Goal: Task Accomplishment & Management: Complete application form

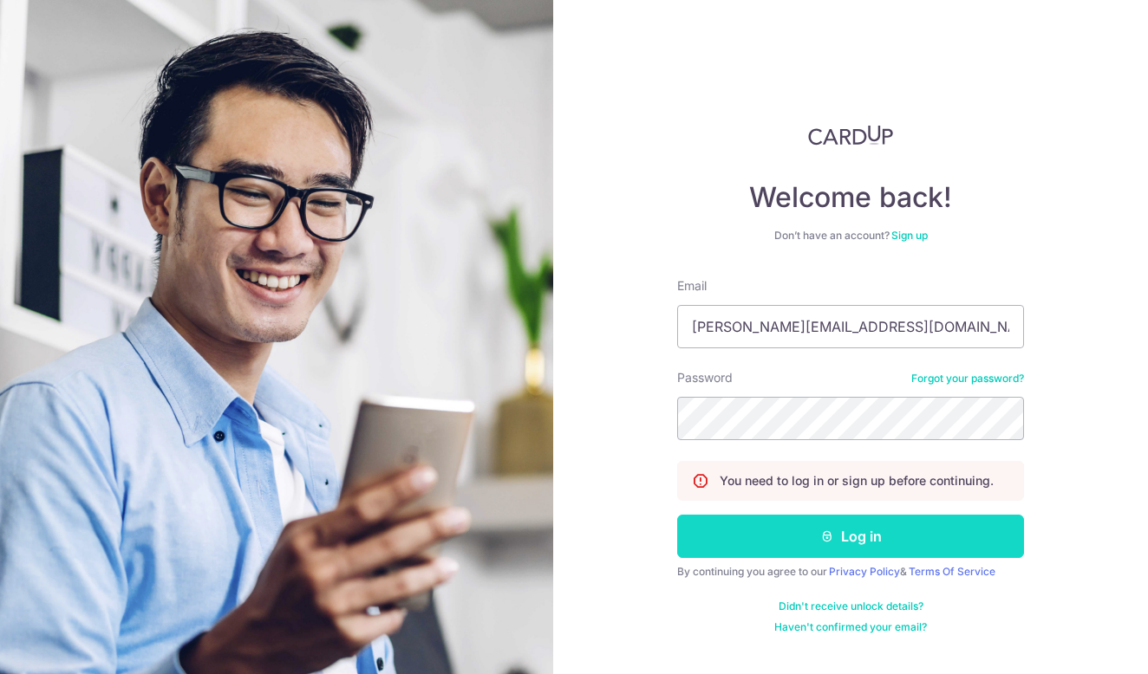
click at [830, 547] on button "Log in" at bounding box center [850, 536] width 347 height 43
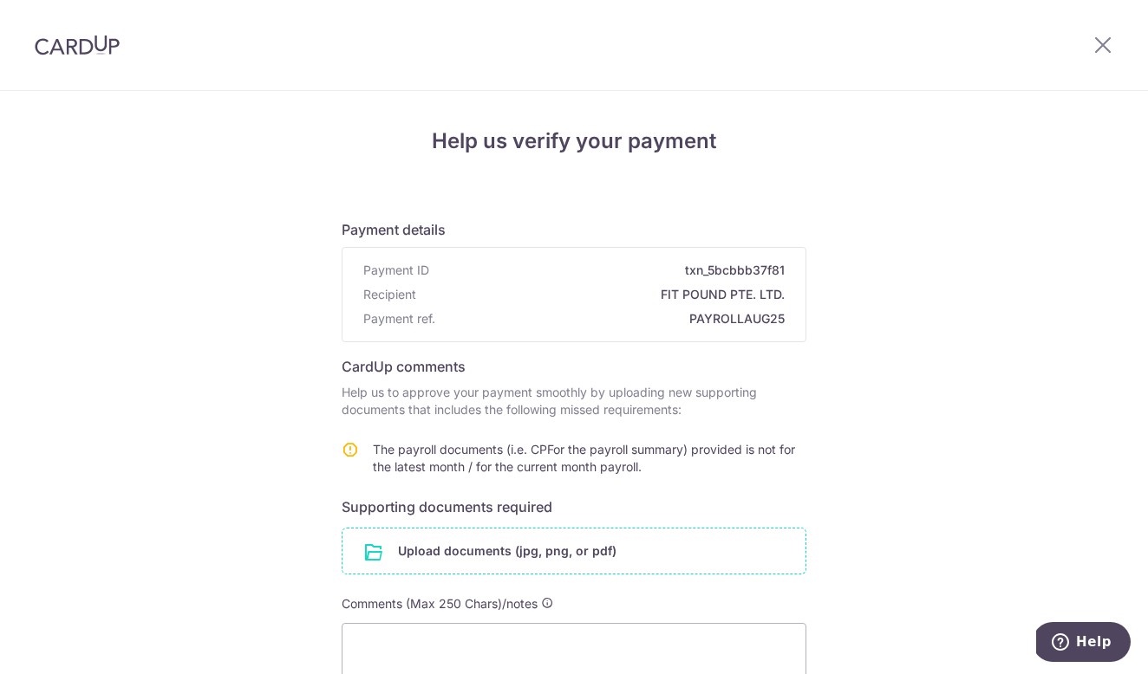
click at [500, 563] on input "file" at bounding box center [573, 551] width 463 height 45
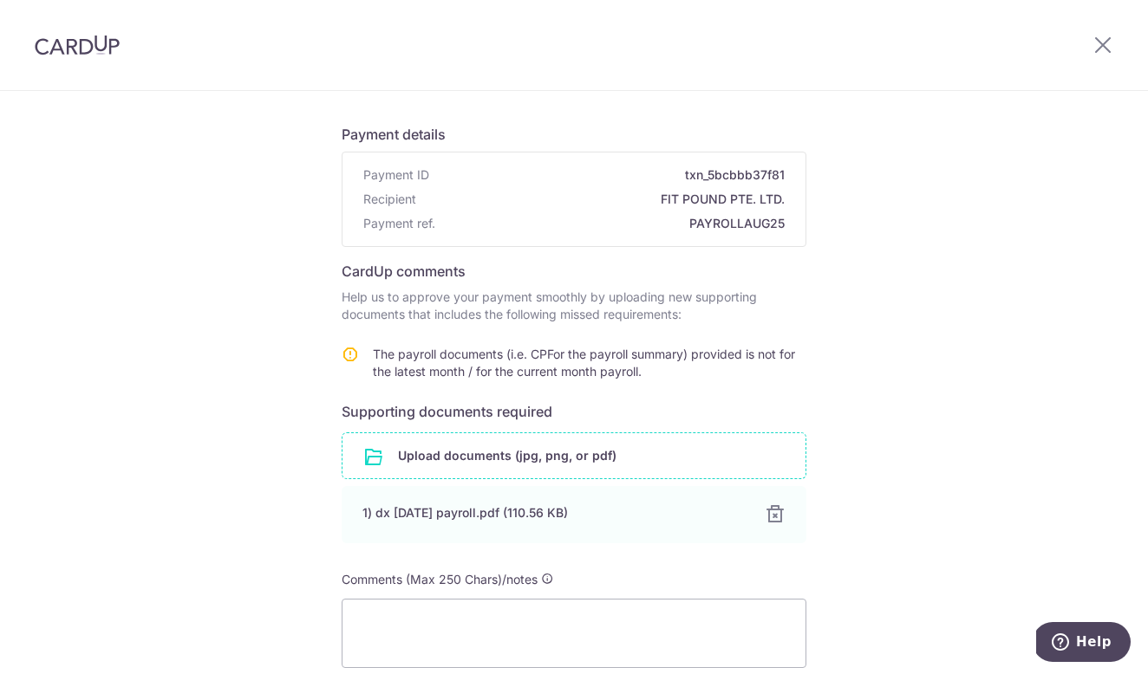
click at [462, 433] on div "Upload documents (jpg, png, or pdf)" at bounding box center [574, 456] width 465 height 47
click at [465, 467] on input "file" at bounding box center [573, 455] width 463 height 45
click at [523, 453] on input "file" at bounding box center [573, 455] width 463 height 45
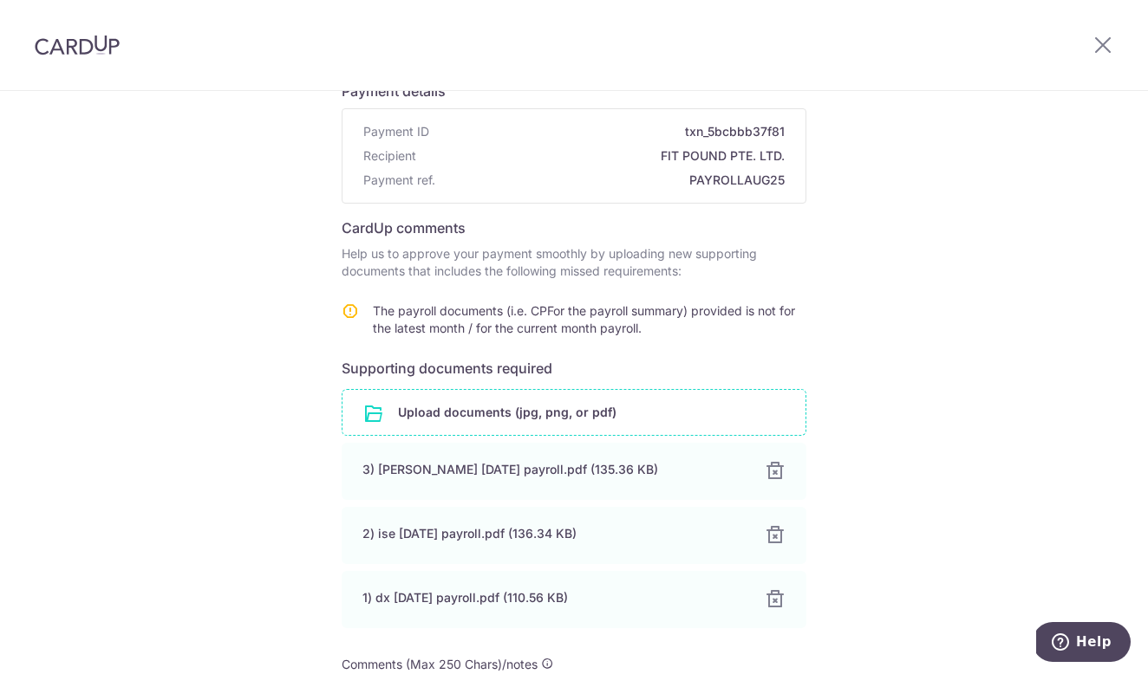
scroll to position [154, 0]
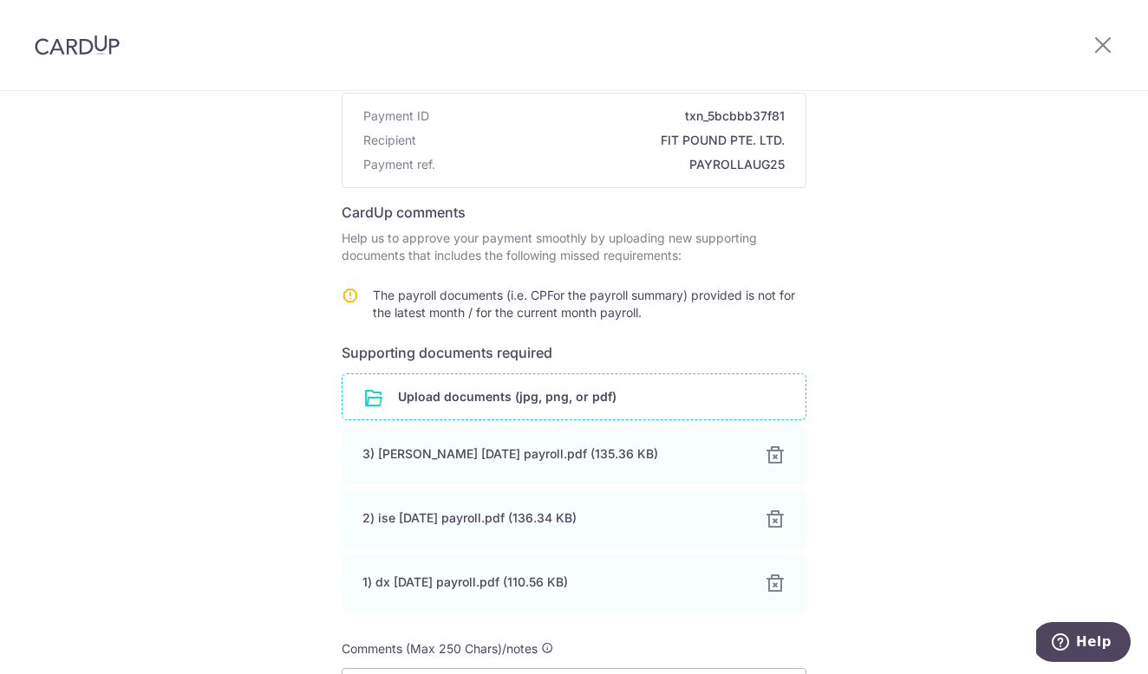
click at [433, 396] on input "file" at bounding box center [573, 396] width 463 height 45
click at [511, 394] on input "file" at bounding box center [573, 396] width 463 height 45
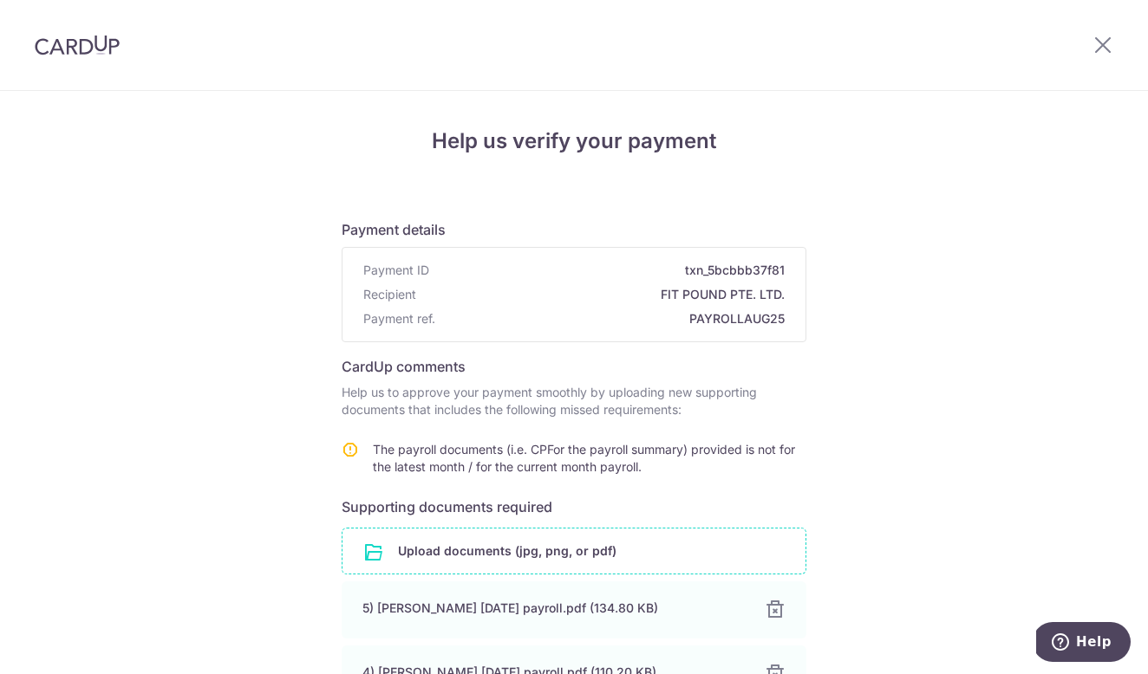
scroll to position [0, 0]
click at [511, 562] on input "file" at bounding box center [573, 551] width 463 height 45
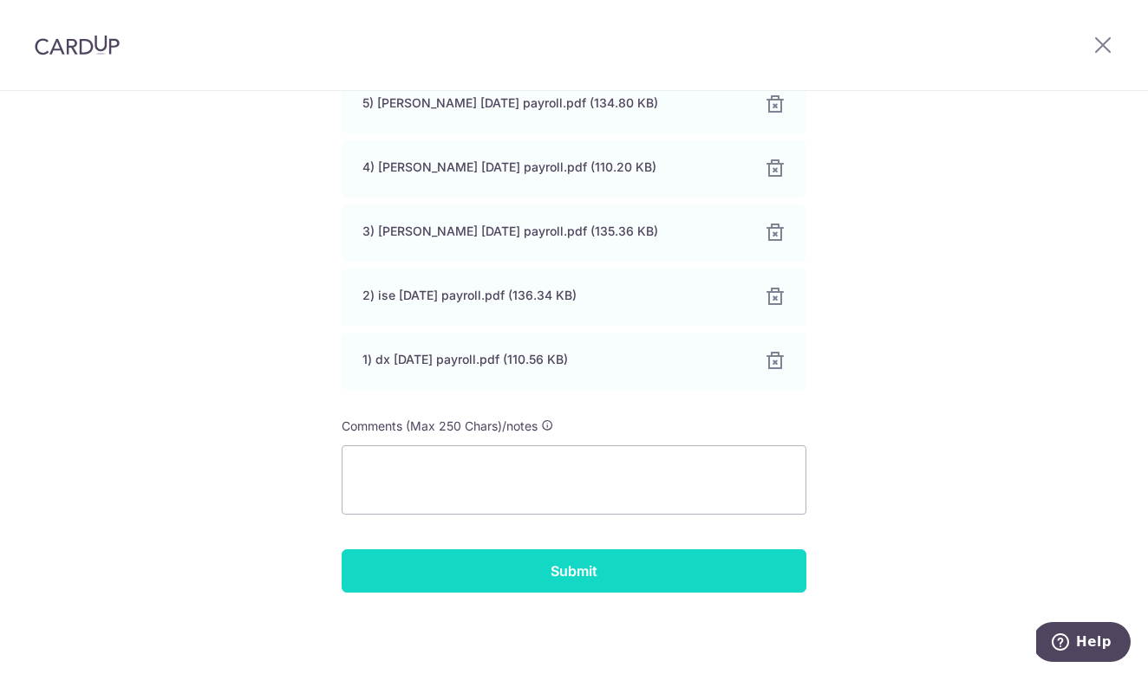
scroll to position [570, 0]
click at [648, 576] on input "Submit" at bounding box center [574, 571] width 465 height 43
